Goal: Task Accomplishment & Management: Manage account settings

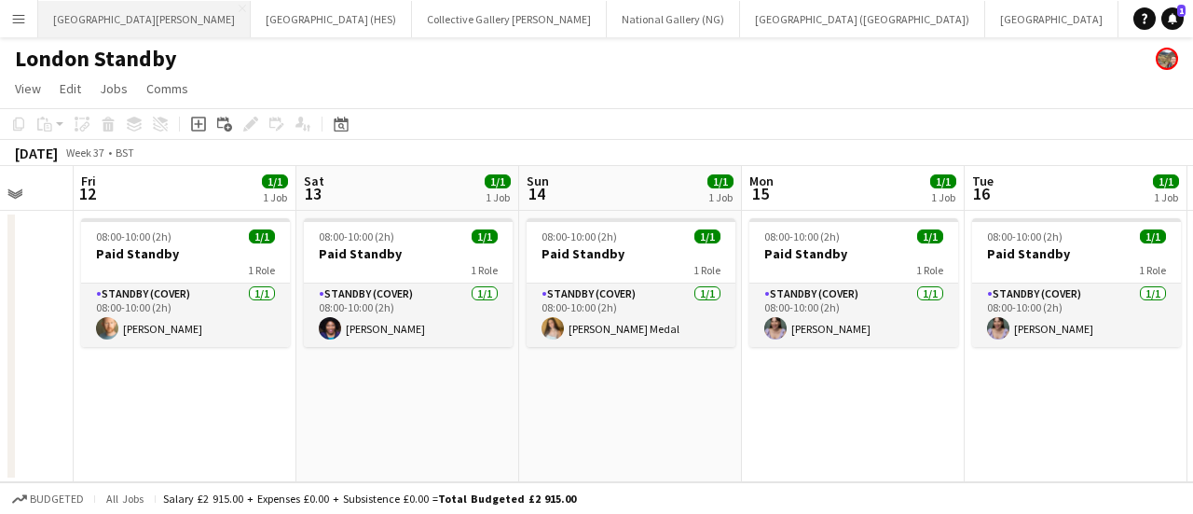
click at [45, 27] on button "[GEOGRAPHIC_DATA][PERSON_NAME] [GEOGRAPHIC_DATA] Close" at bounding box center [144, 19] width 213 height 36
click at [33, 25] on button "Menu" at bounding box center [18, 18] width 37 height 37
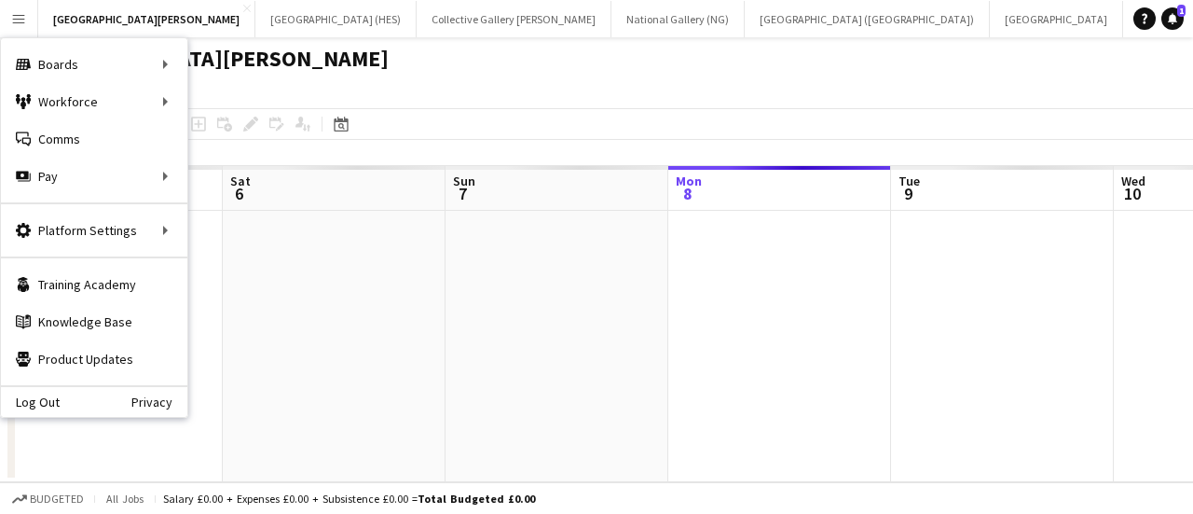
scroll to position [0, 446]
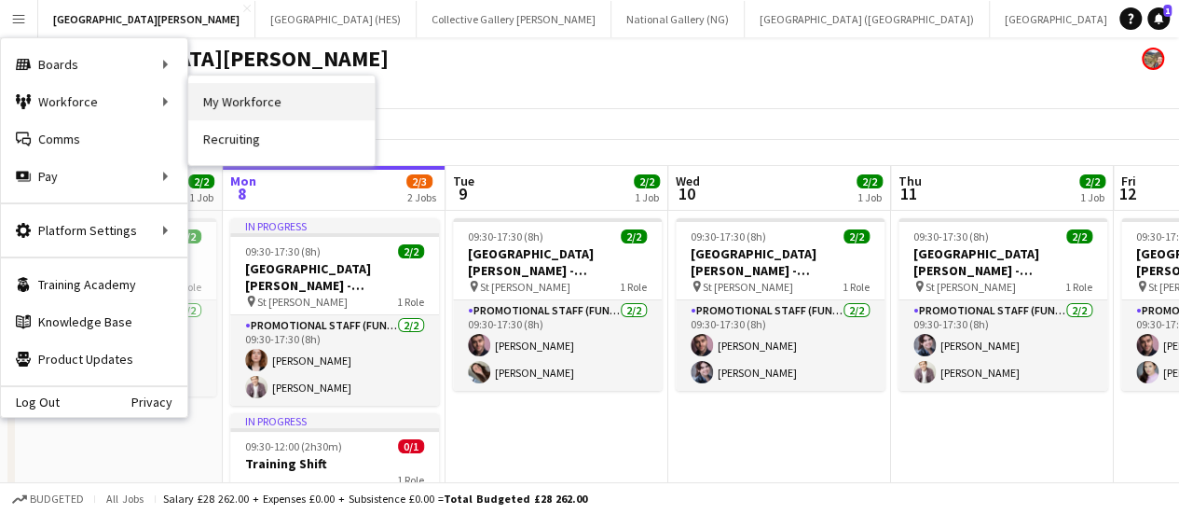
click at [226, 107] on link "My Workforce" at bounding box center [281, 101] width 186 height 37
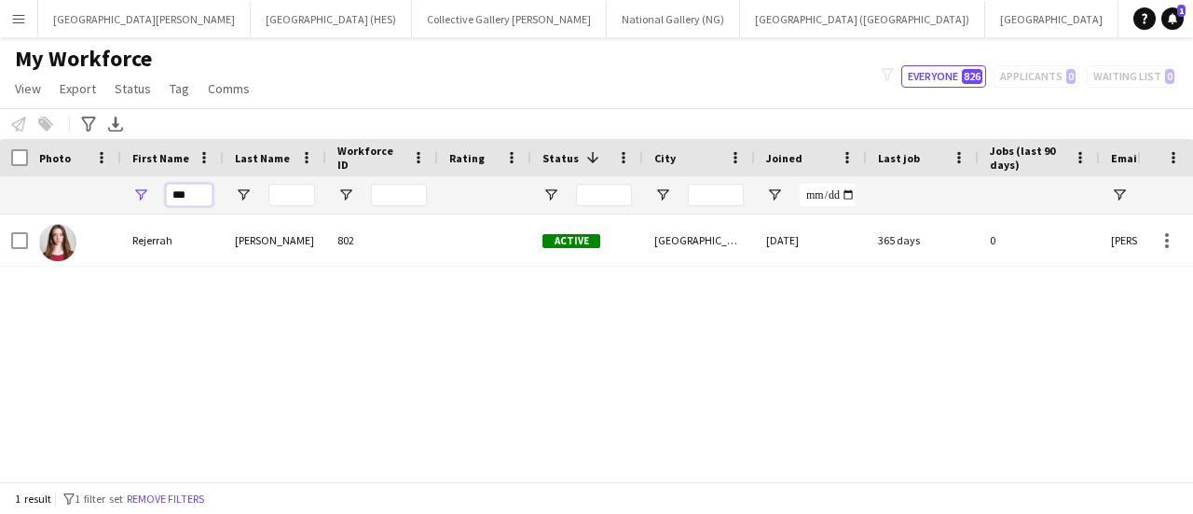
click at [185, 192] on input "***" at bounding box center [189, 195] width 47 height 22
type input "****"
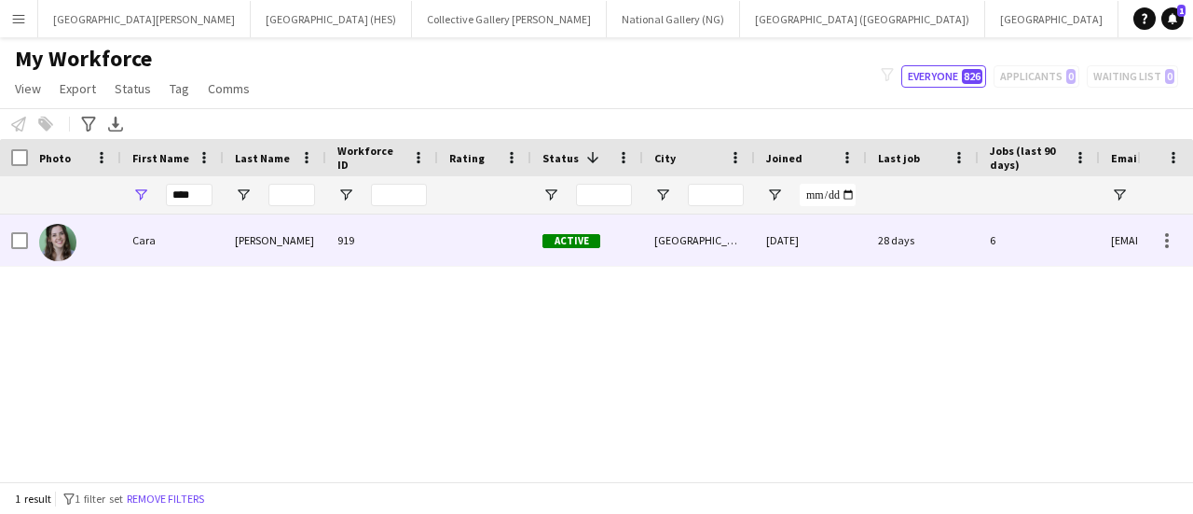
click at [241, 247] on div "[PERSON_NAME]" at bounding box center [275, 239] width 103 height 51
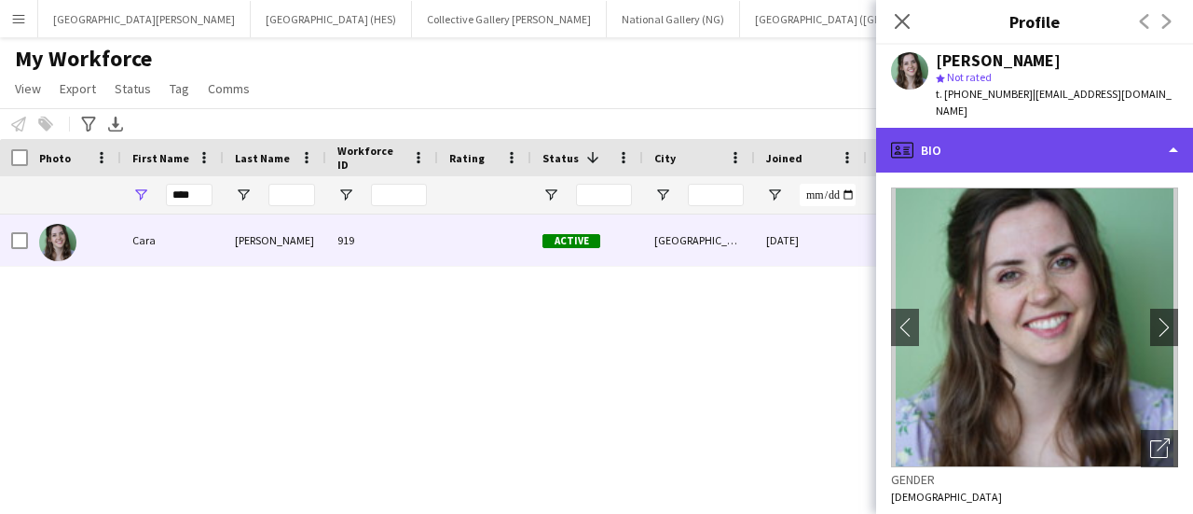
click at [1048, 135] on div "profile Bio" at bounding box center [1034, 150] width 317 height 45
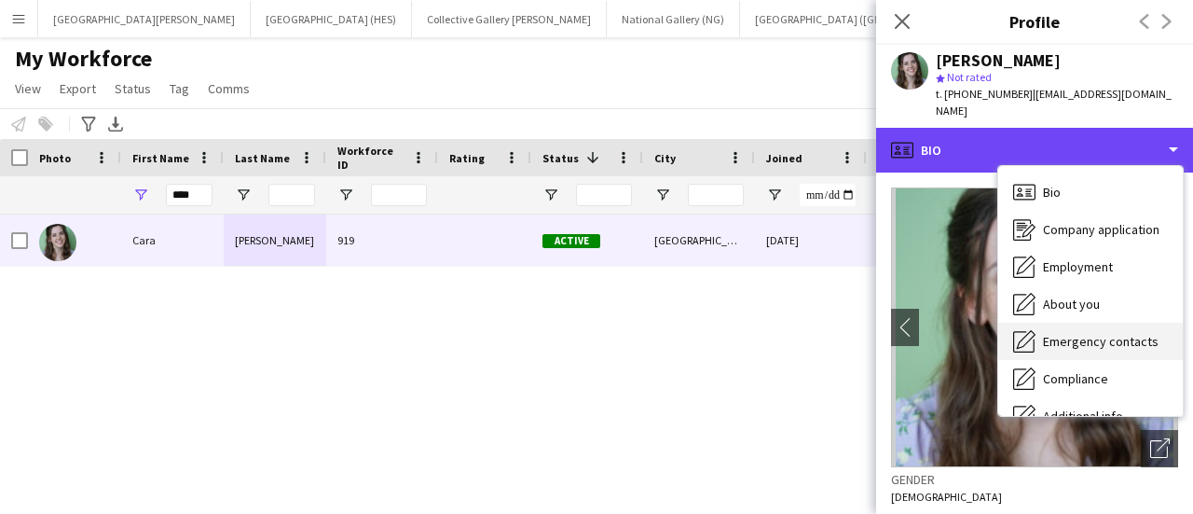
scroll to position [138, 0]
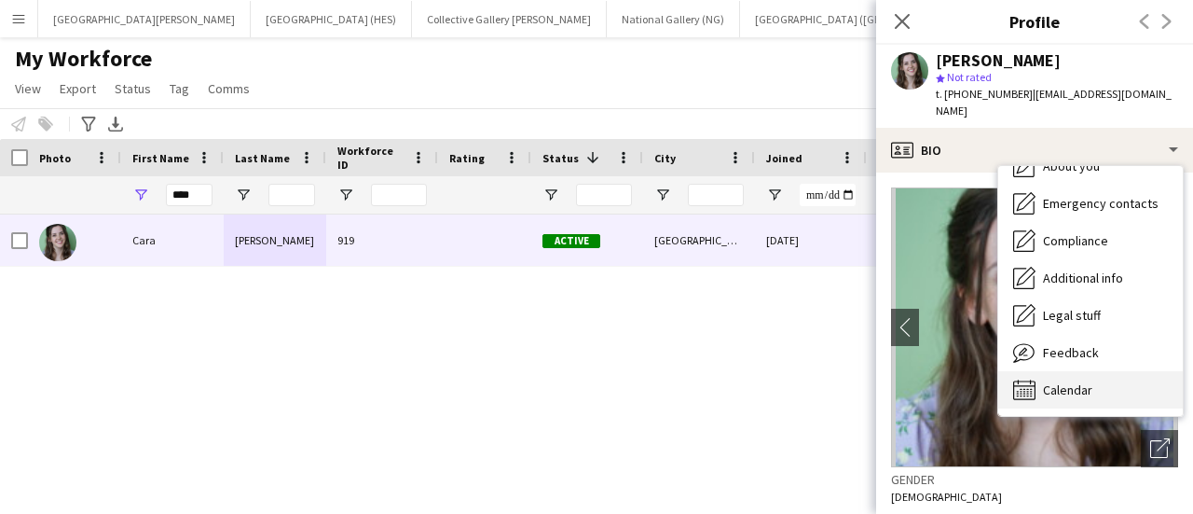
click at [1085, 381] on span "Calendar" at bounding box center [1067, 389] width 49 height 17
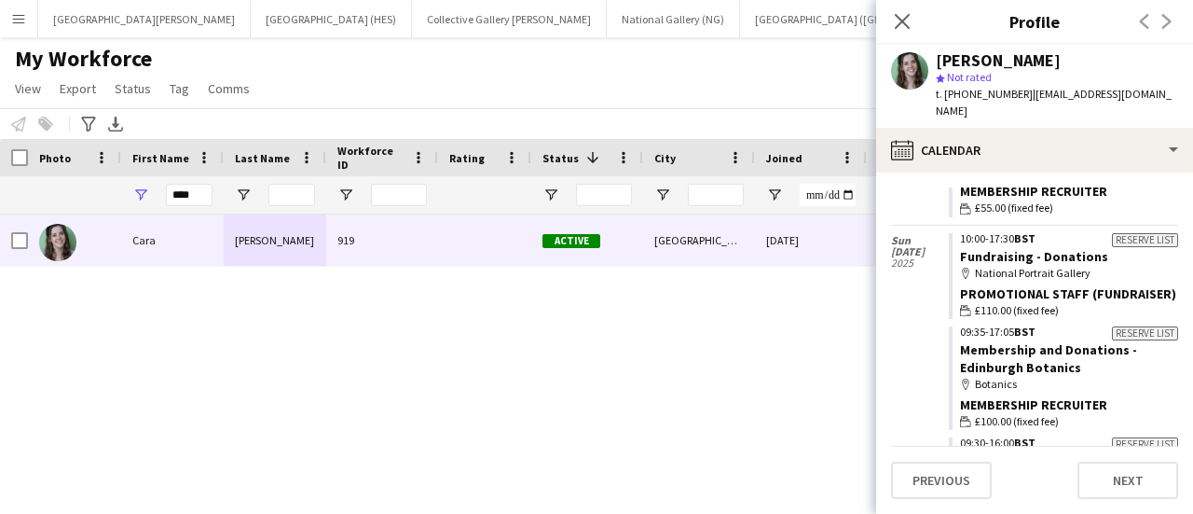
scroll to position [373, 0]
